Goal: Task Accomplishment & Management: Use online tool/utility

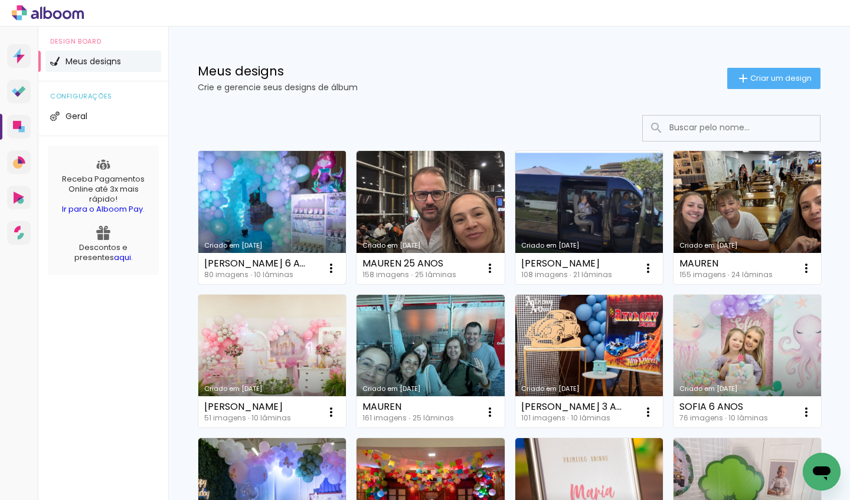
click at [286, 191] on link "Criado em [DATE]" at bounding box center [272, 217] width 148 height 133
click at [245, 196] on link "Criado em [DATE]" at bounding box center [272, 217] width 148 height 133
